Goal: Transaction & Acquisition: Book appointment/travel/reservation

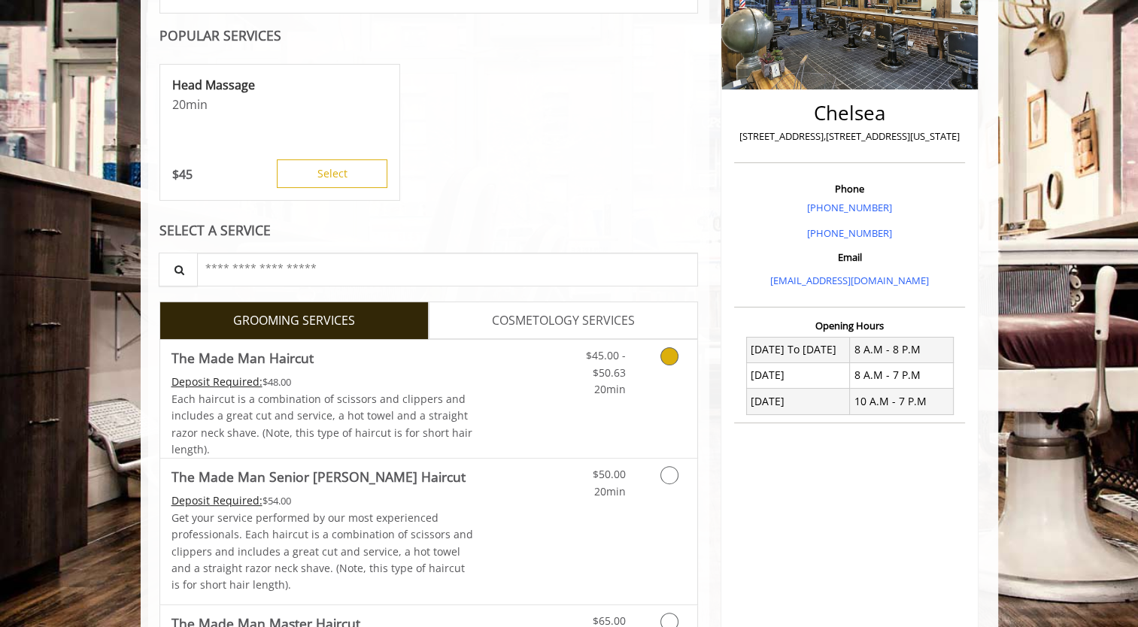
scroll to position [301, 0]
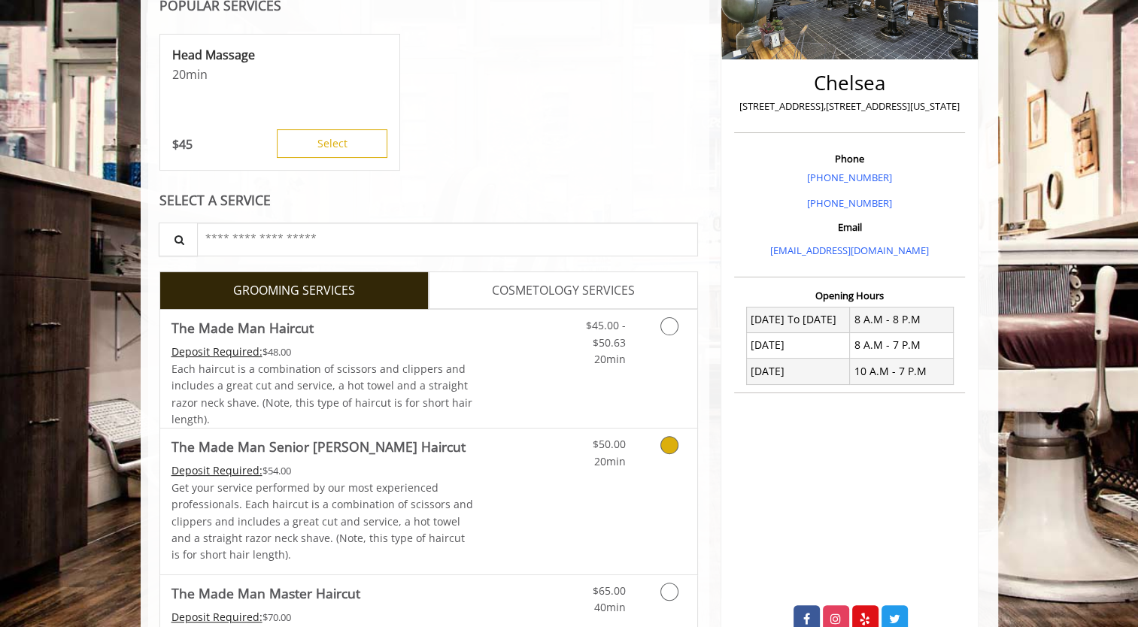
click at [670, 440] on icon "Grooming services" at bounding box center [670, 445] width 18 height 18
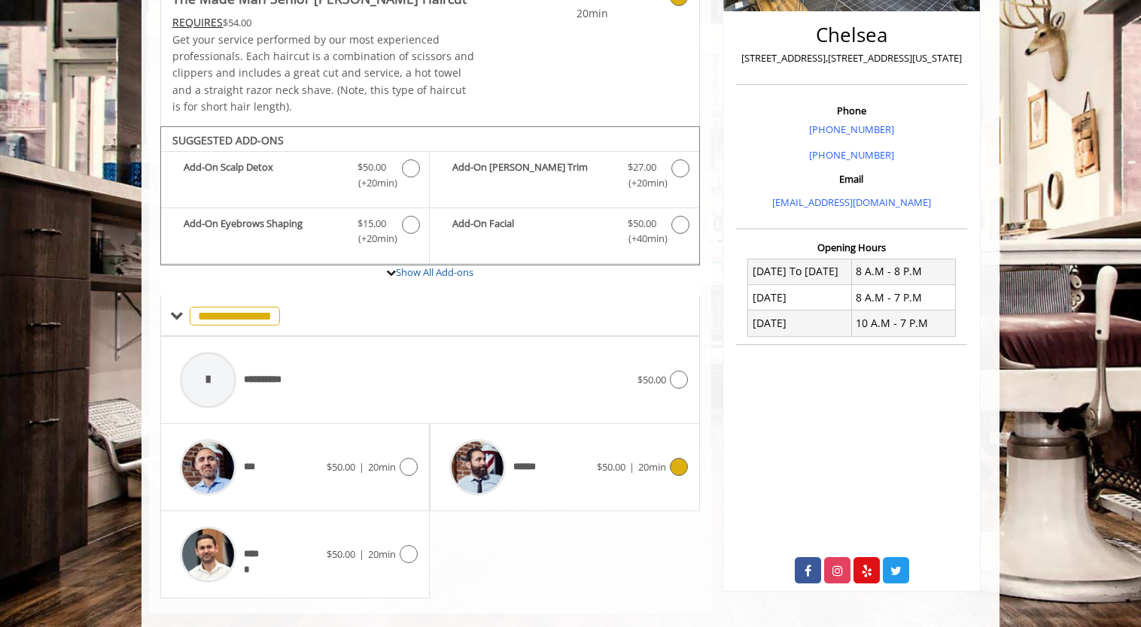
scroll to position [370, 0]
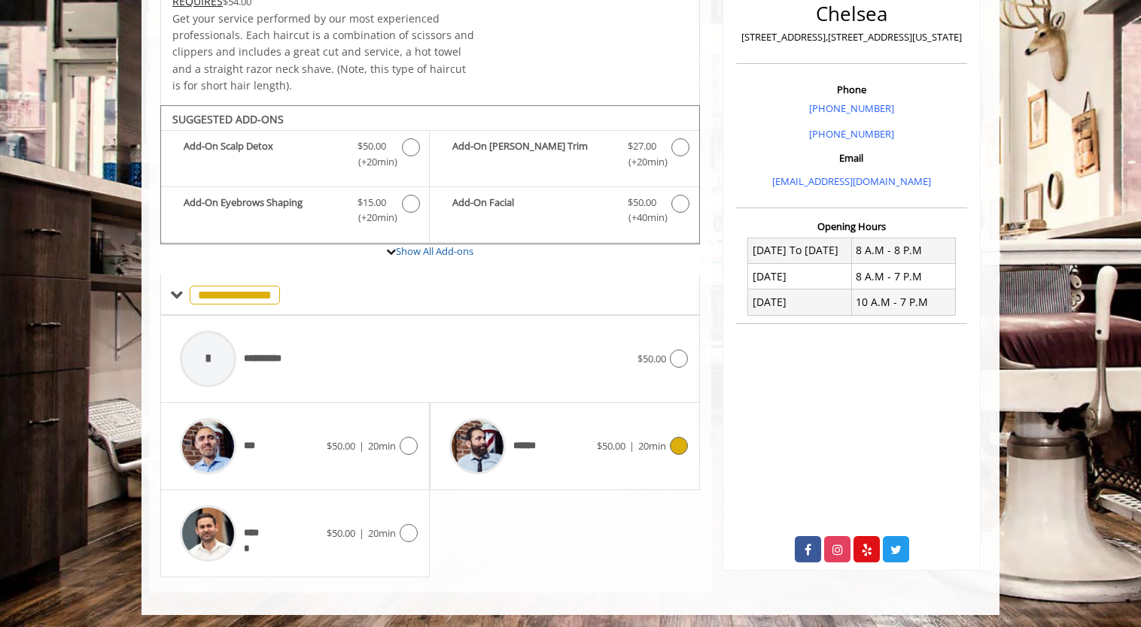
click at [676, 450] on icon at bounding box center [679, 446] width 18 height 18
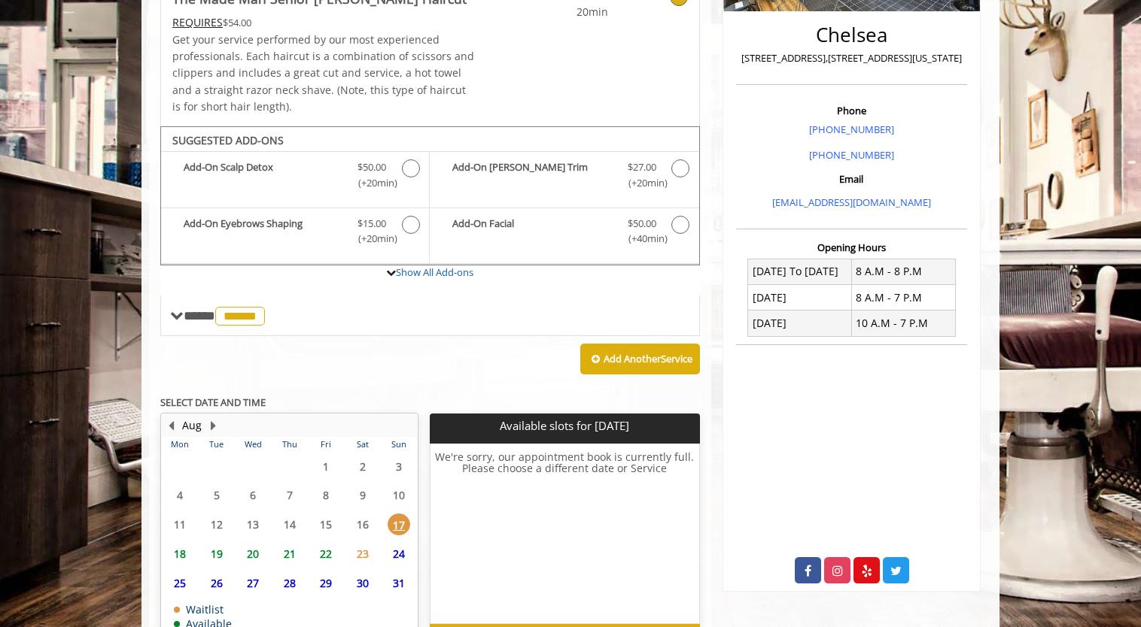
scroll to position [441, 0]
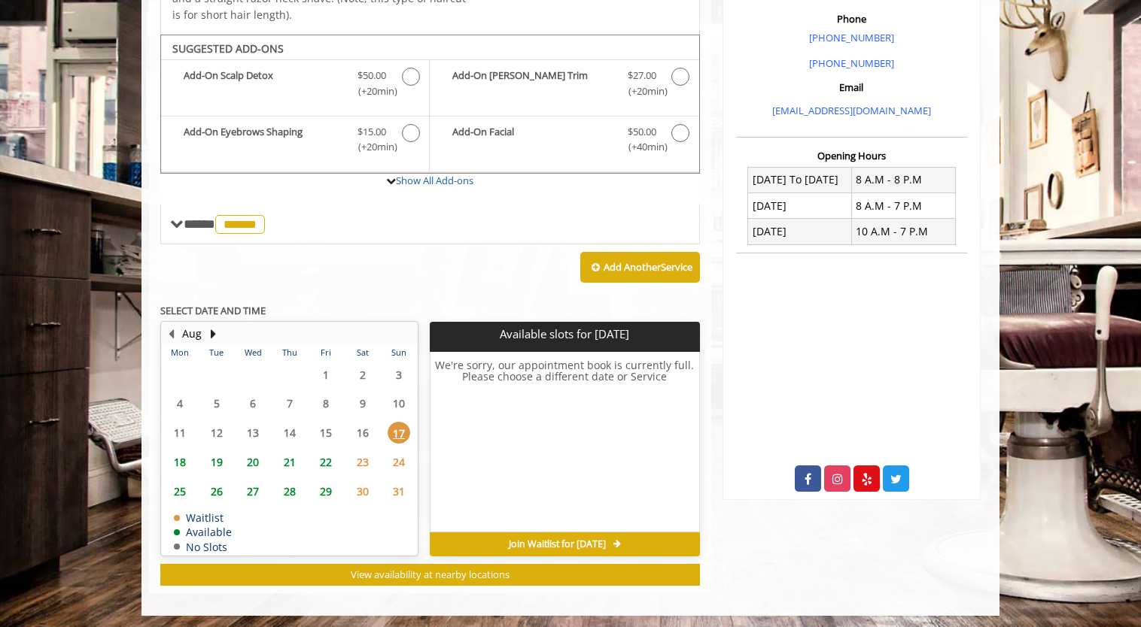
click at [220, 466] on span "19" at bounding box center [216, 462] width 23 height 22
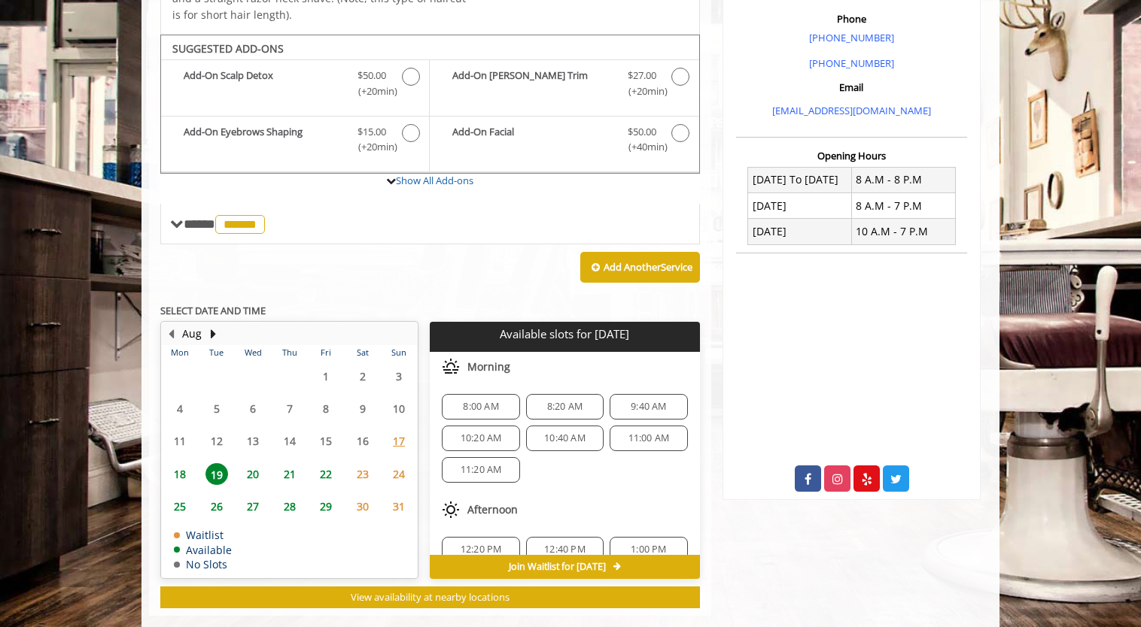
scroll to position [463, 0]
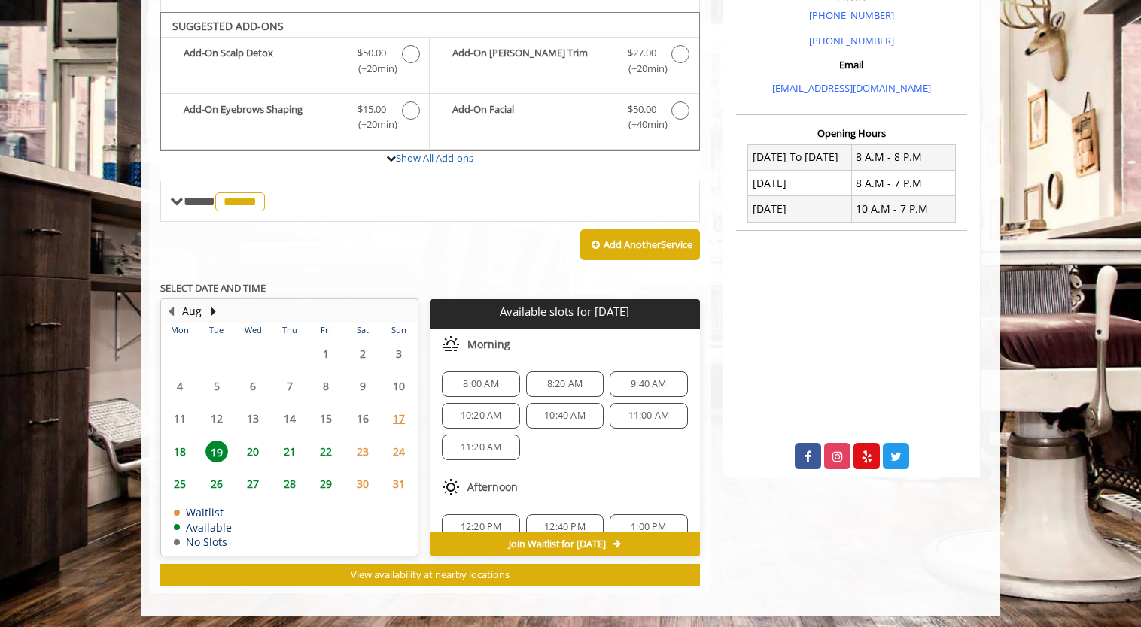
click at [174, 455] on span "18" at bounding box center [180, 452] width 23 height 22
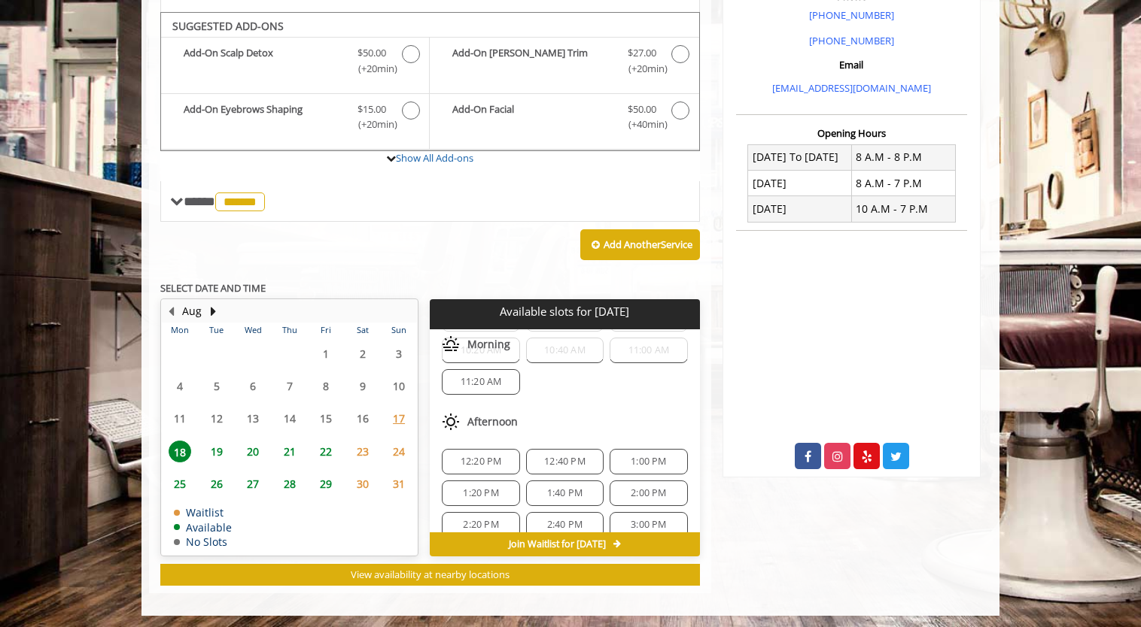
scroll to position [75, 0]
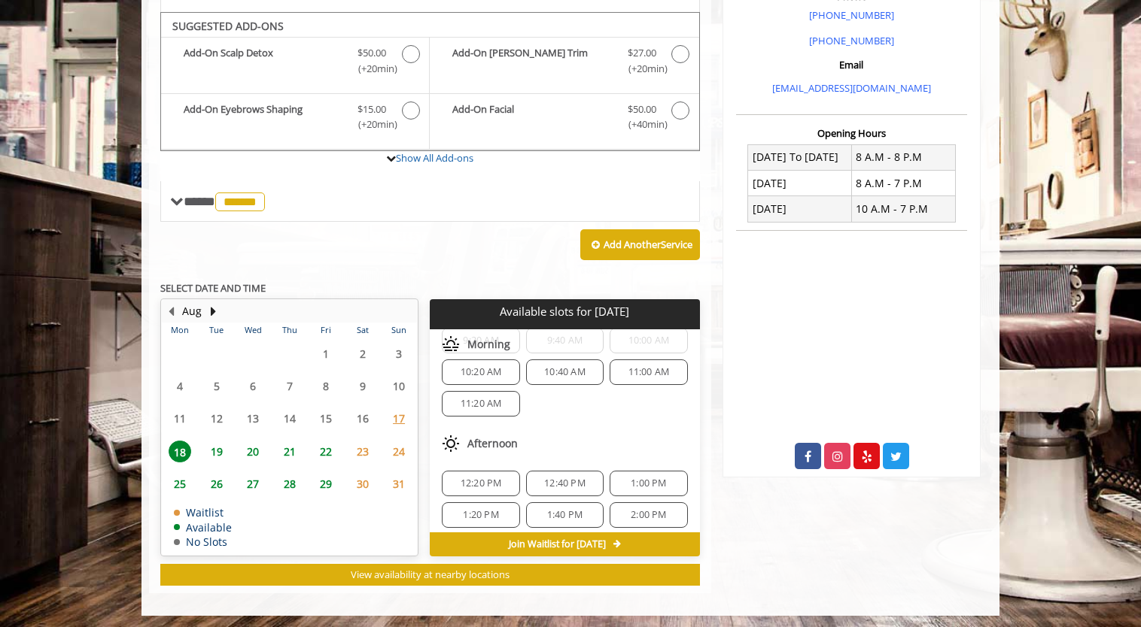
click at [497, 402] on span "11:20 AM" at bounding box center [480, 404] width 41 height 12
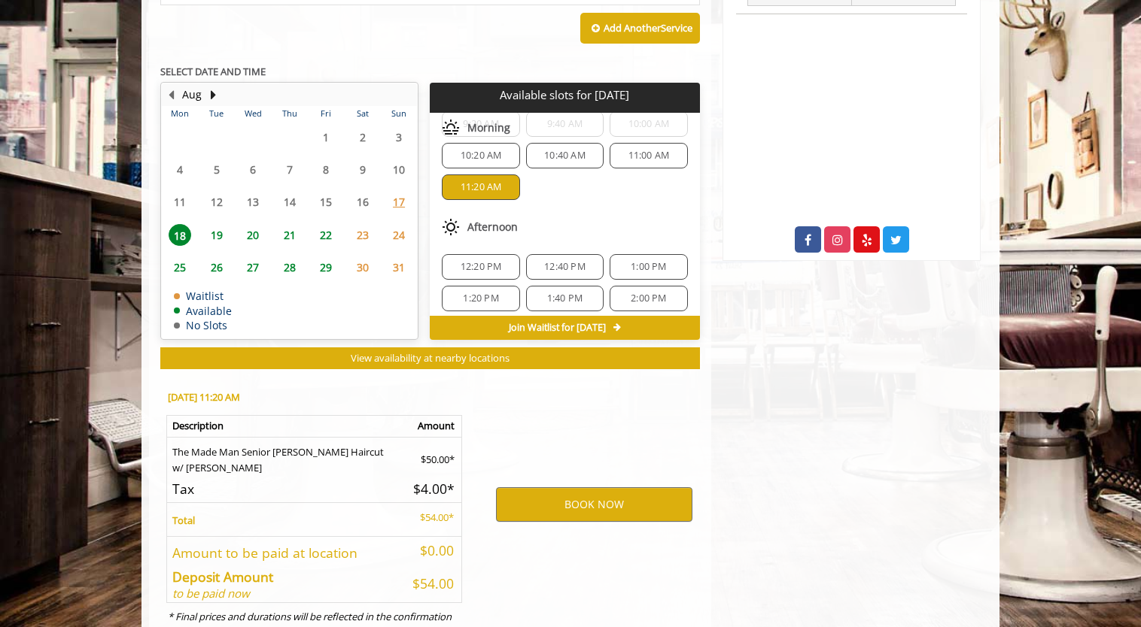
scroll to position [734, 0]
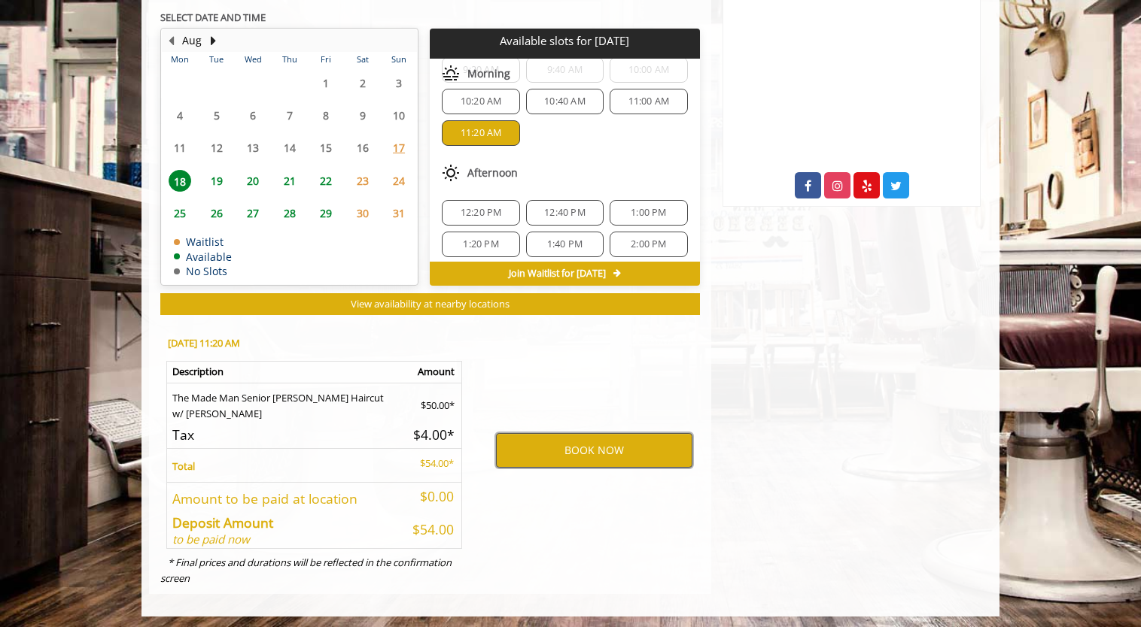
click at [573, 445] on button "BOOK NOW" at bounding box center [594, 450] width 196 height 35
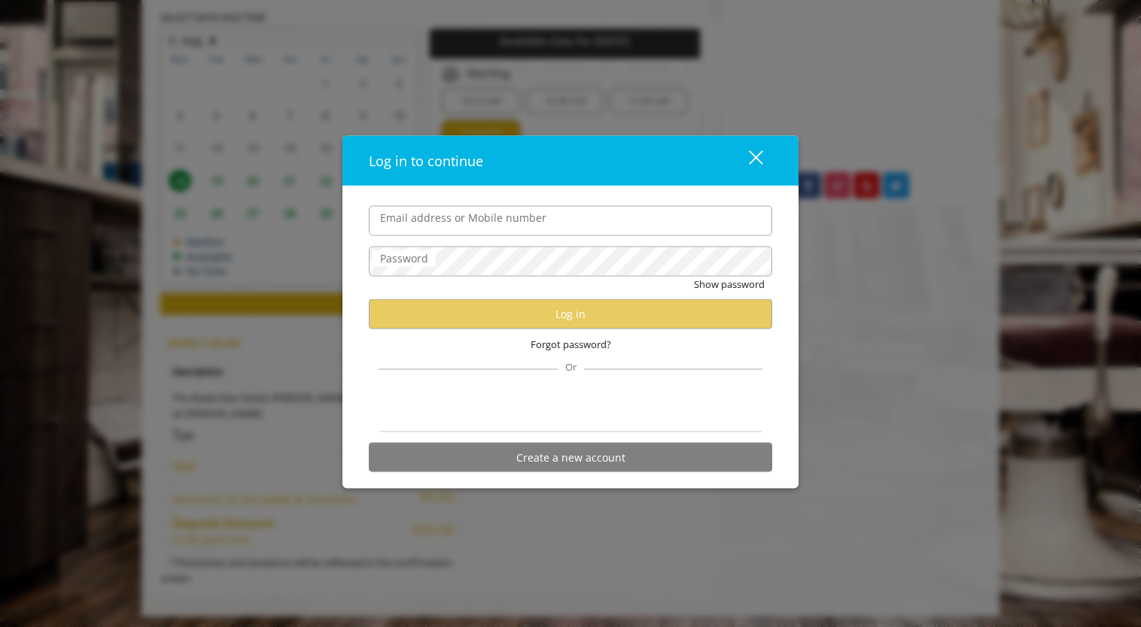
click at [542, 225] on input "Email address or Mobile number" at bounding box center [570, 220] width 403 height 30
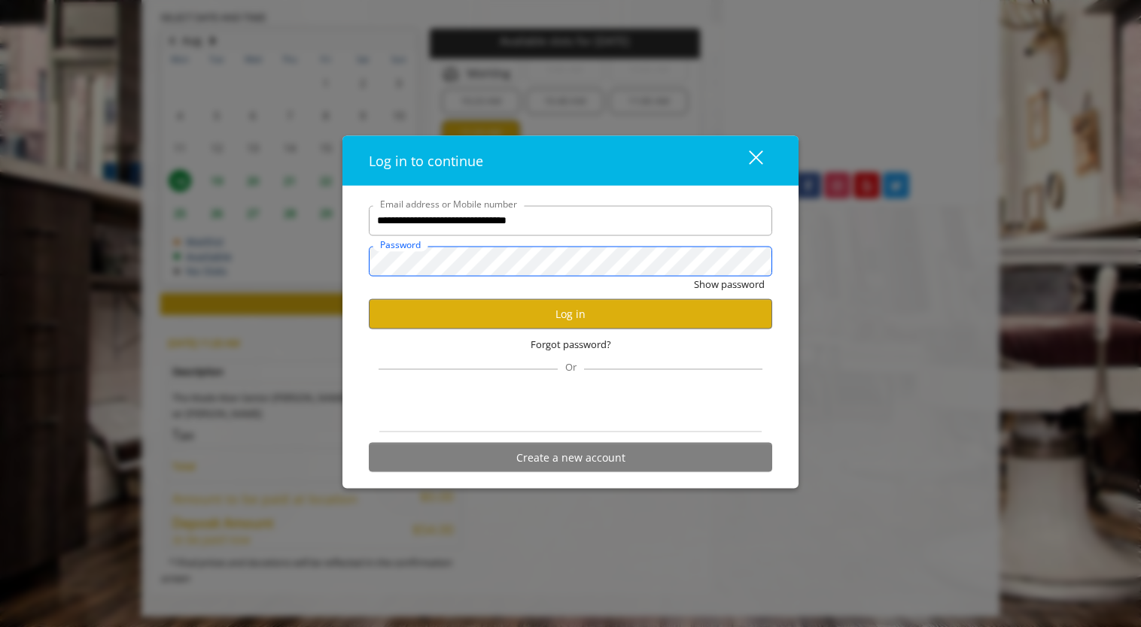
click at [694, 276] on button "Show password" at bounding box center [729, 284] width 71 height 16
click at [616, 311] on button "Log in" at bounding box center [570, 313] width 403 height 29
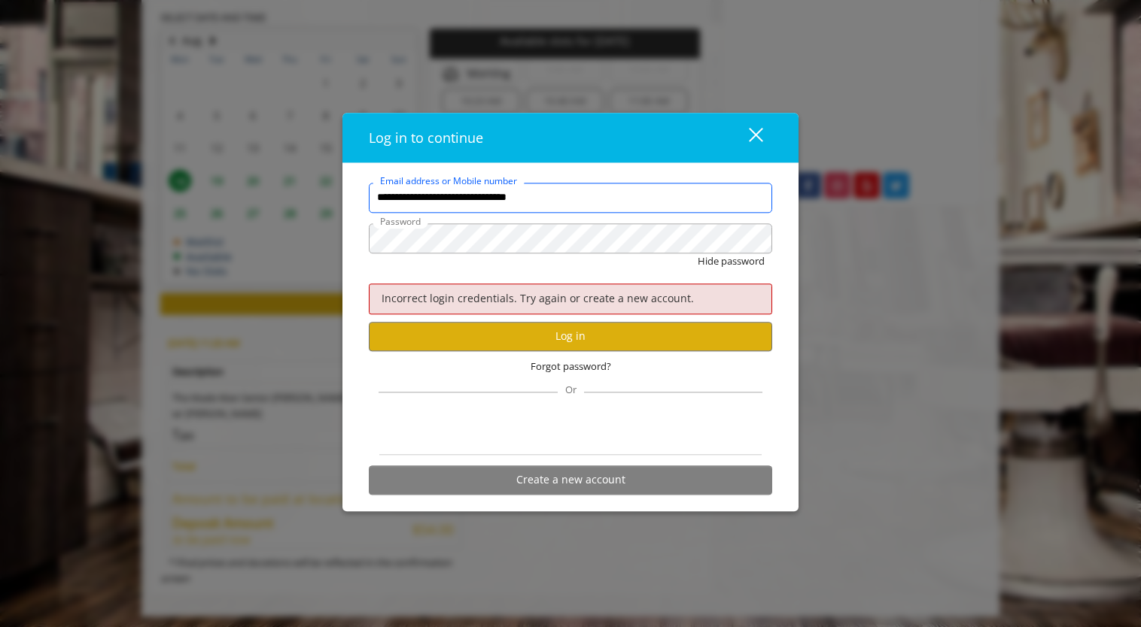
click at [596, 196] on input "**********" at bounding box center [570, 198] width 403 height 30
click at [571, 203] on input "**********" at bounding box center [570, 198] width 403 height 30
type input "**********"
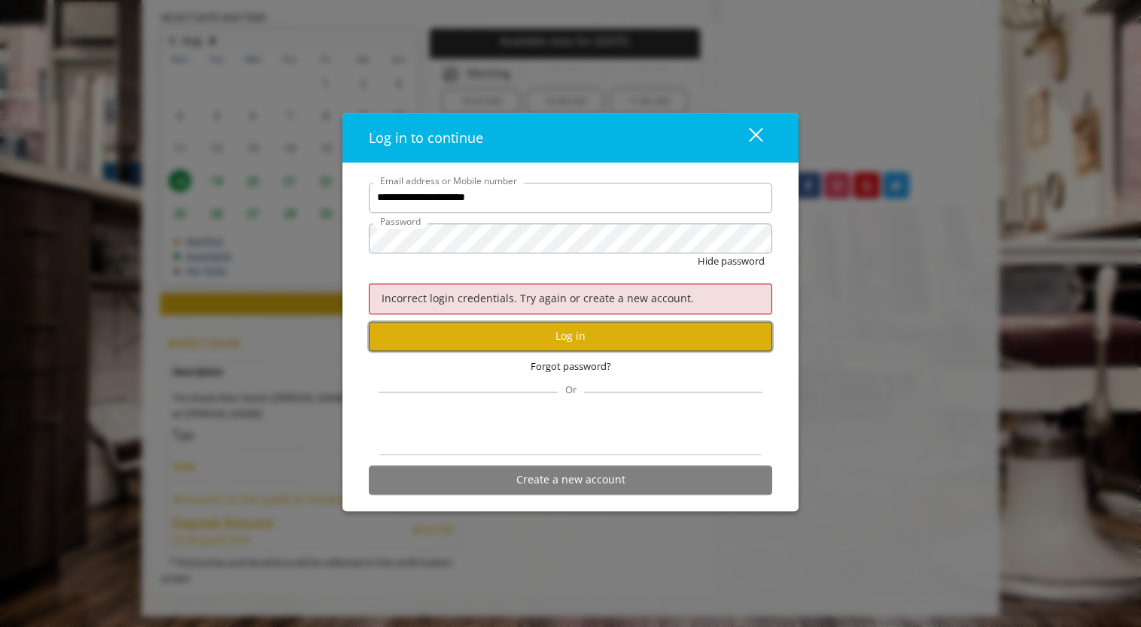
click at [614, 333] on button "Log in" at bounding box center [570, 336] width 403 height 29
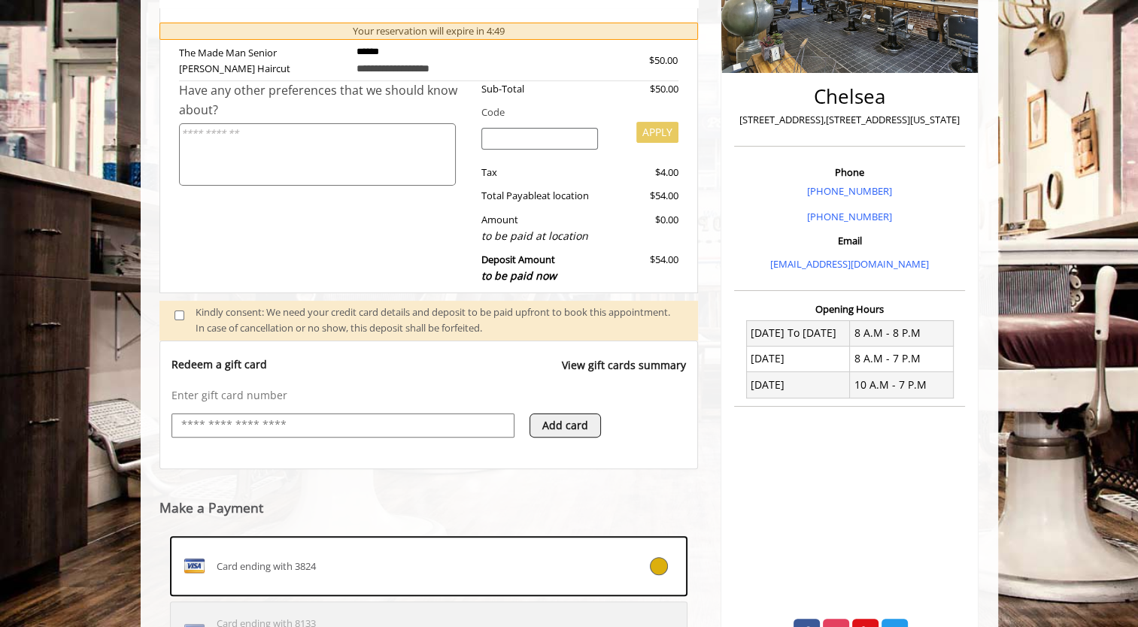
scroll to position [512, 0]
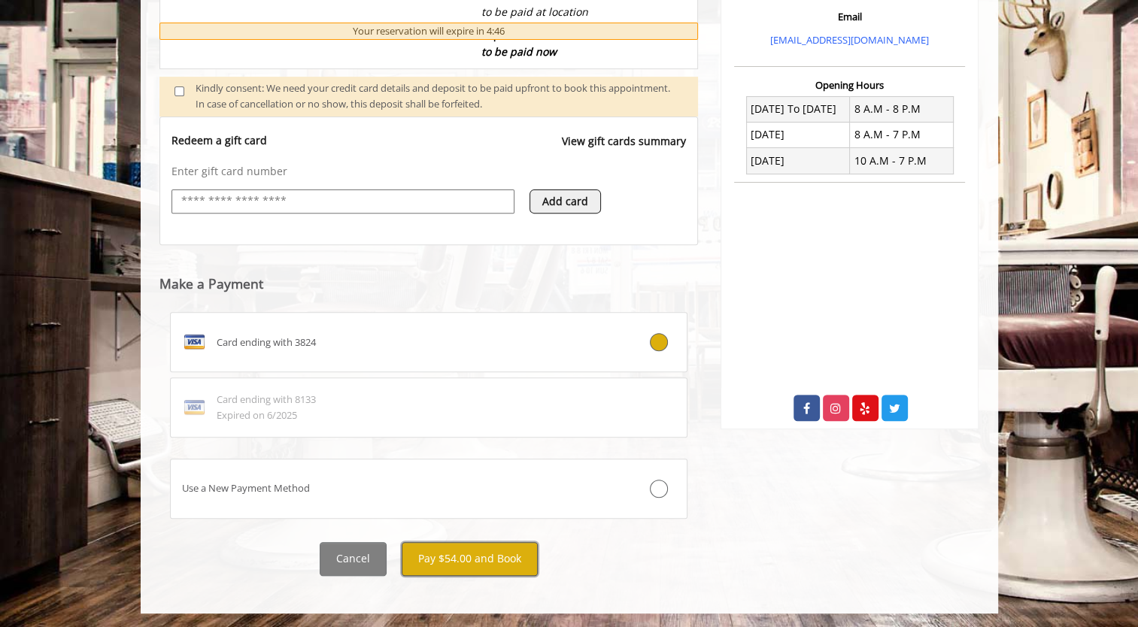
click at [485, 567] on button "Pay $54.00 and Book" at bounding box center [470, 559] width 136 height 34
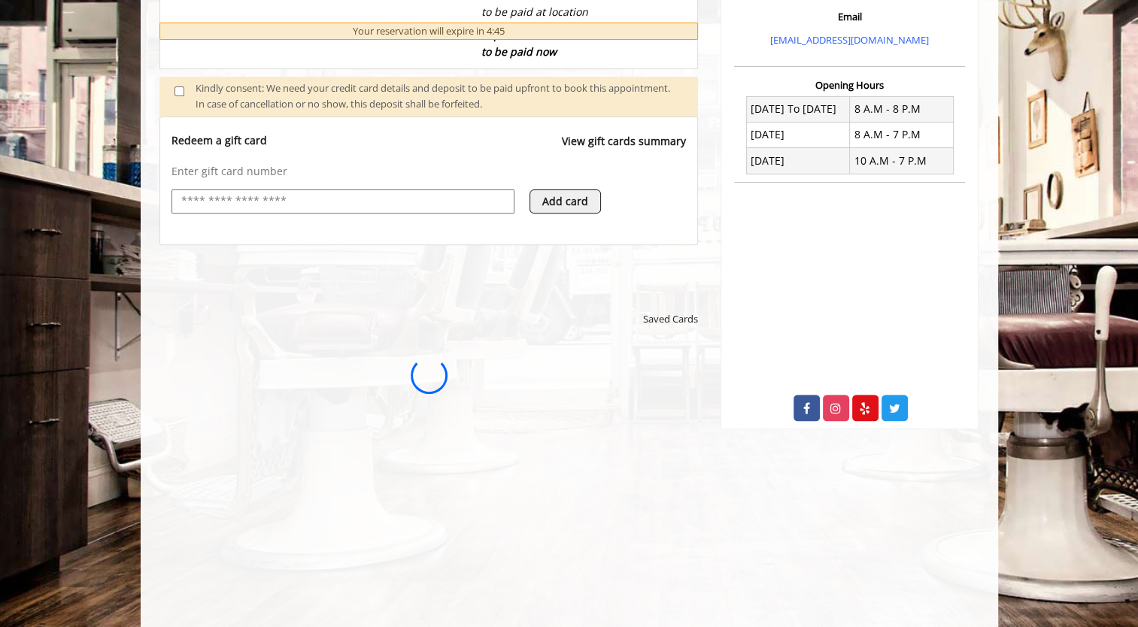
scroll to position [0, 0]
